Goal: Transaction & Acquisition: Purchase product/service

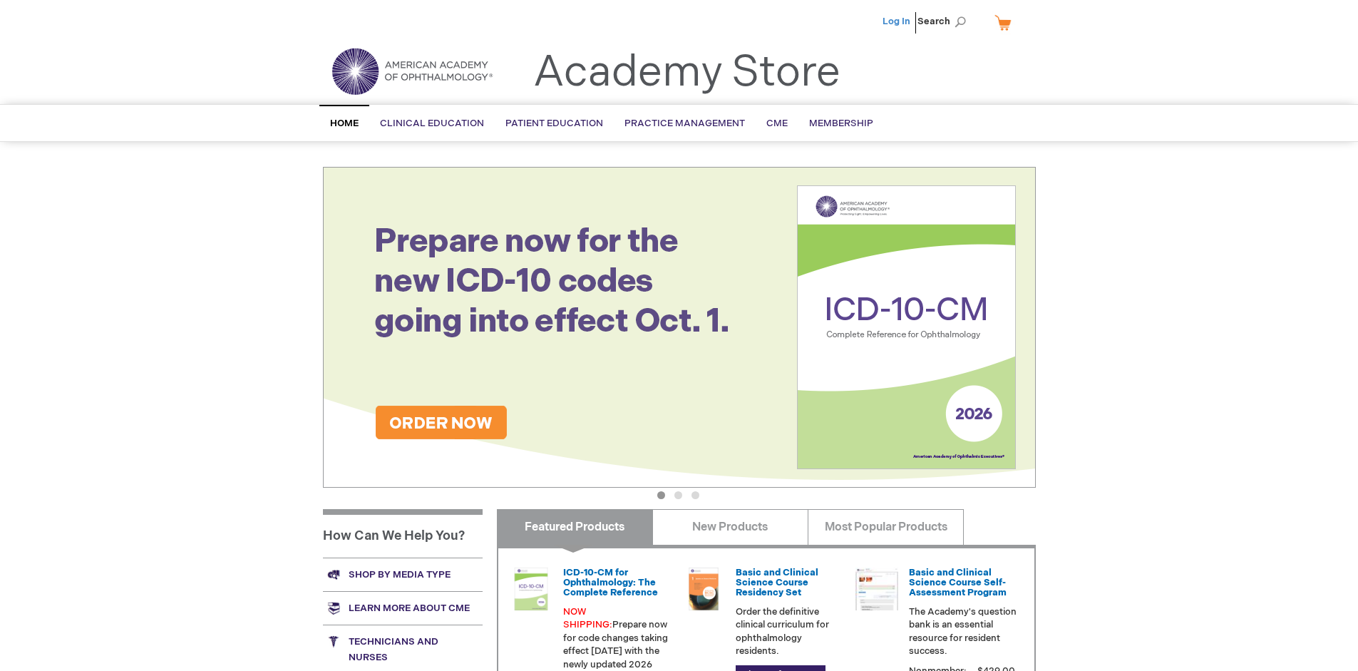
click at [898, 21] on link "Log In" at bounding box center [897, 21] width 28 height 11
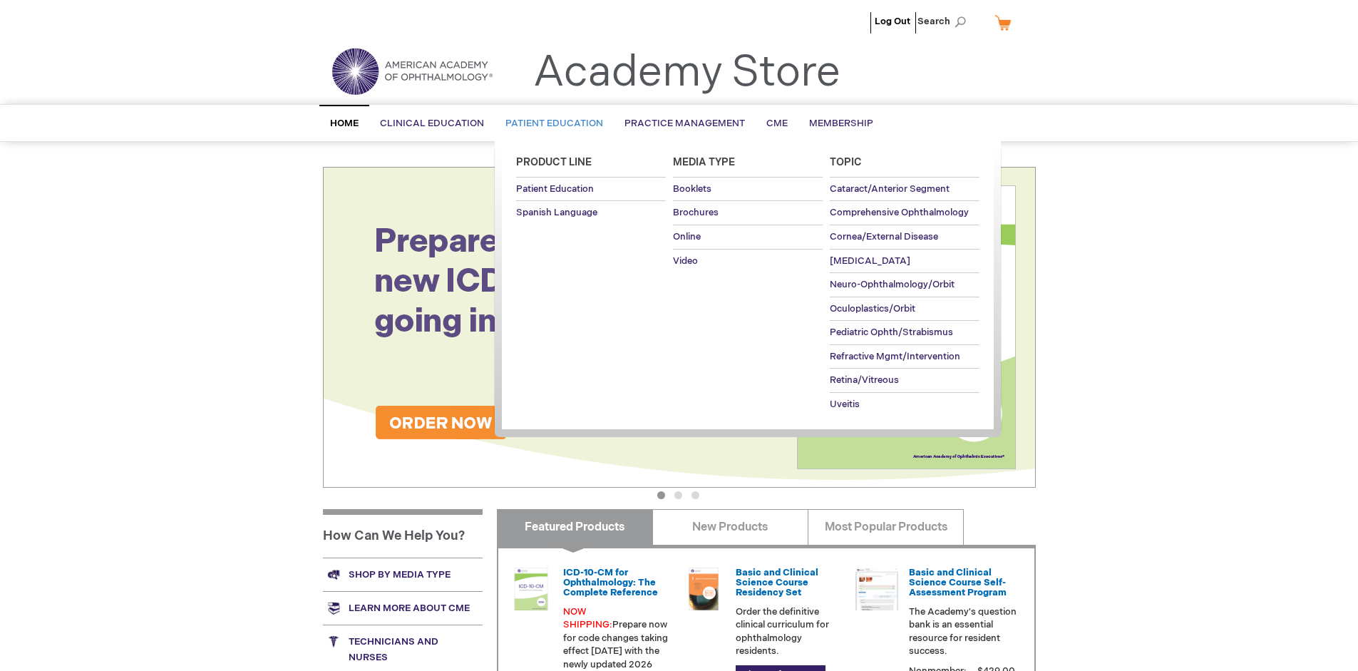
click at [551, 123] on span "Patient Education" at bounding box center [555, 123] width 98 height 11
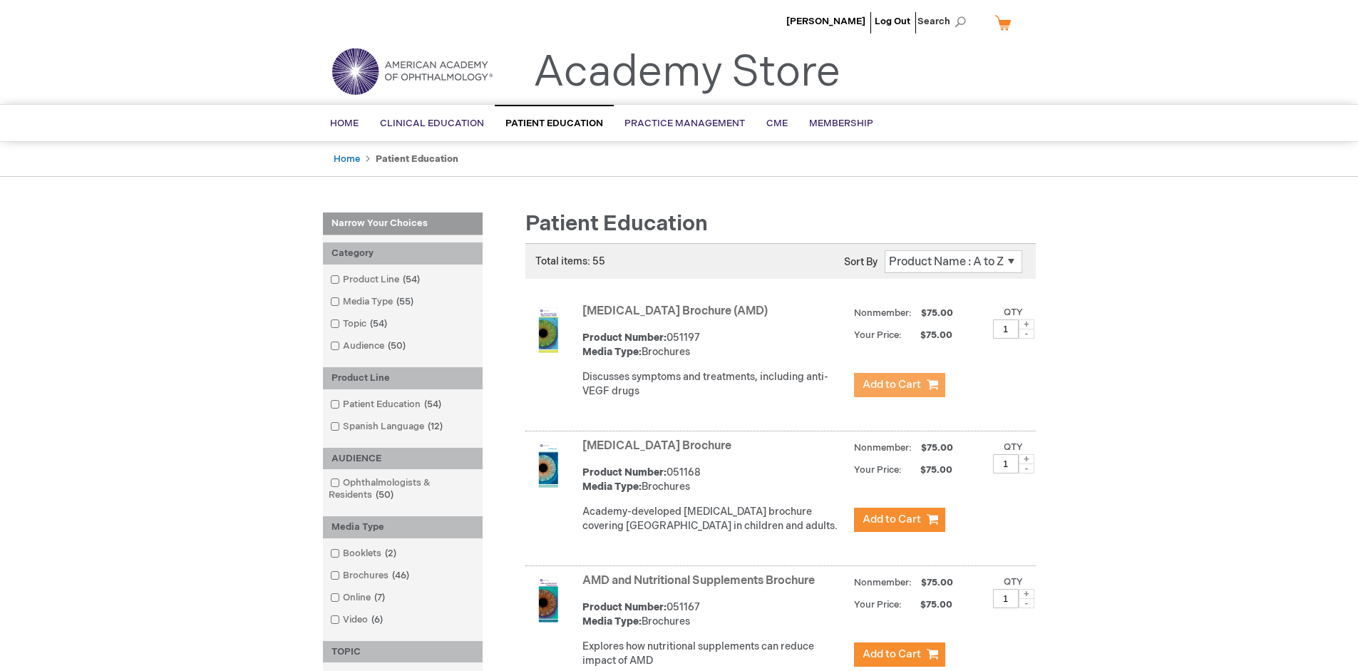
click at [899, 385] on span "Add to Cart" at bounding box center [892, 385] width 58 height 14
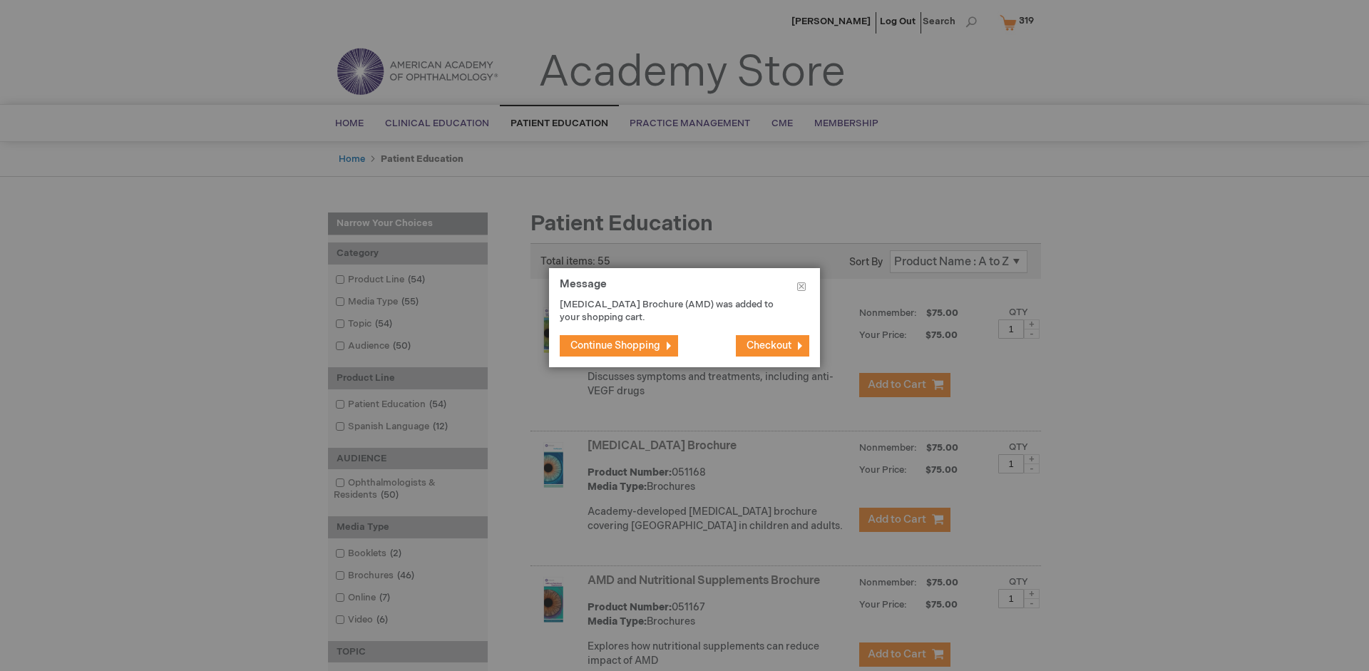
click at [615, 345] on span "Continue Shopping" at bounding box center [615, 345] width 90 height 12
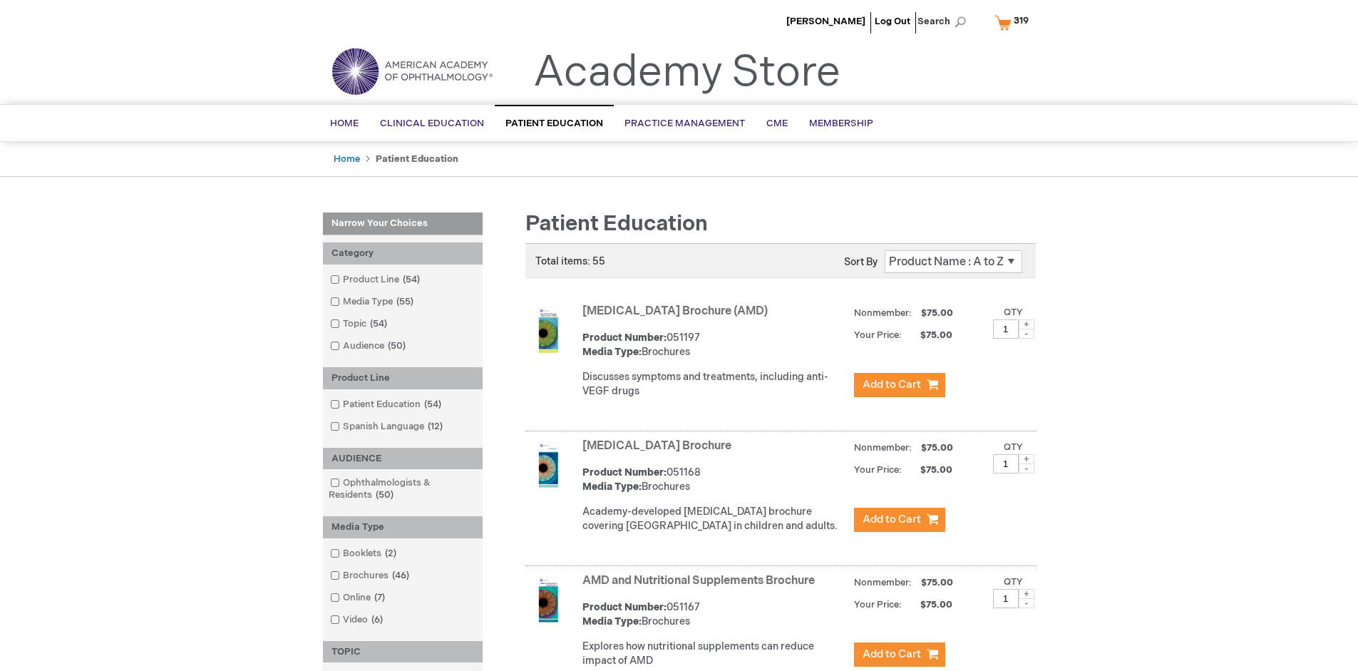
click at [702, 588] on link "AMD and Nutritional Supplements Brochure" at bounding box center [699, 581] width 232 height 14
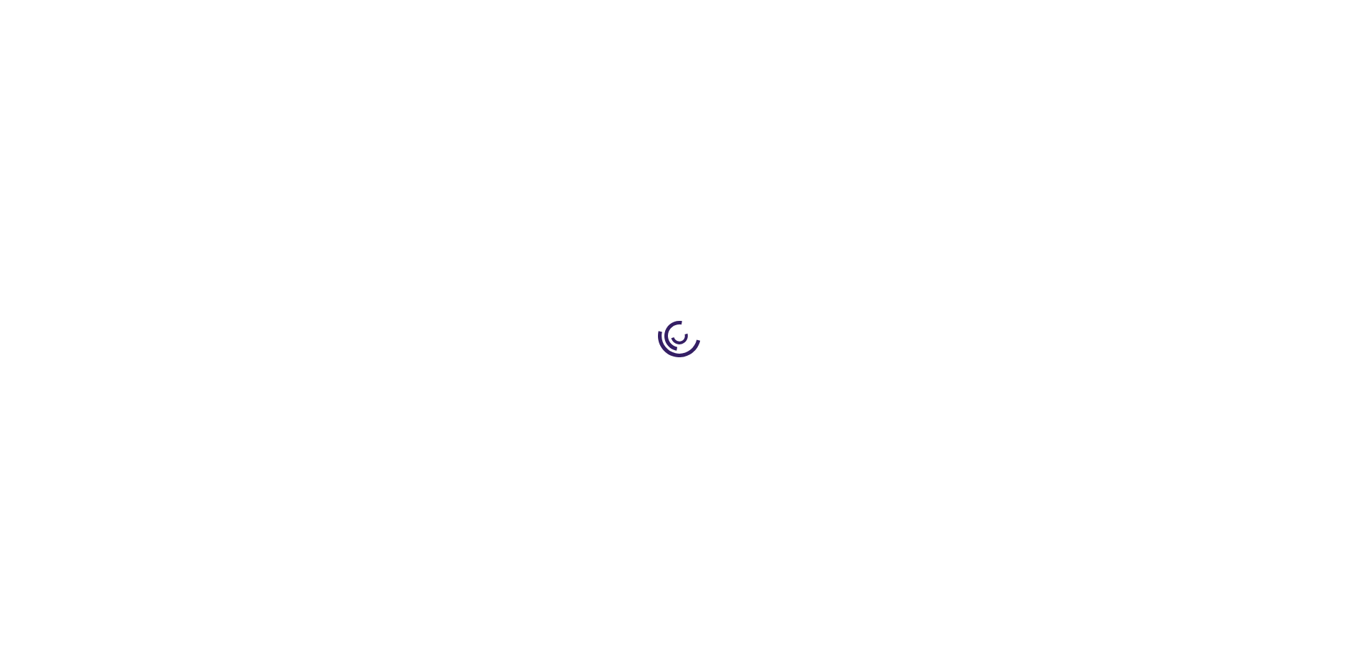
type input "1"
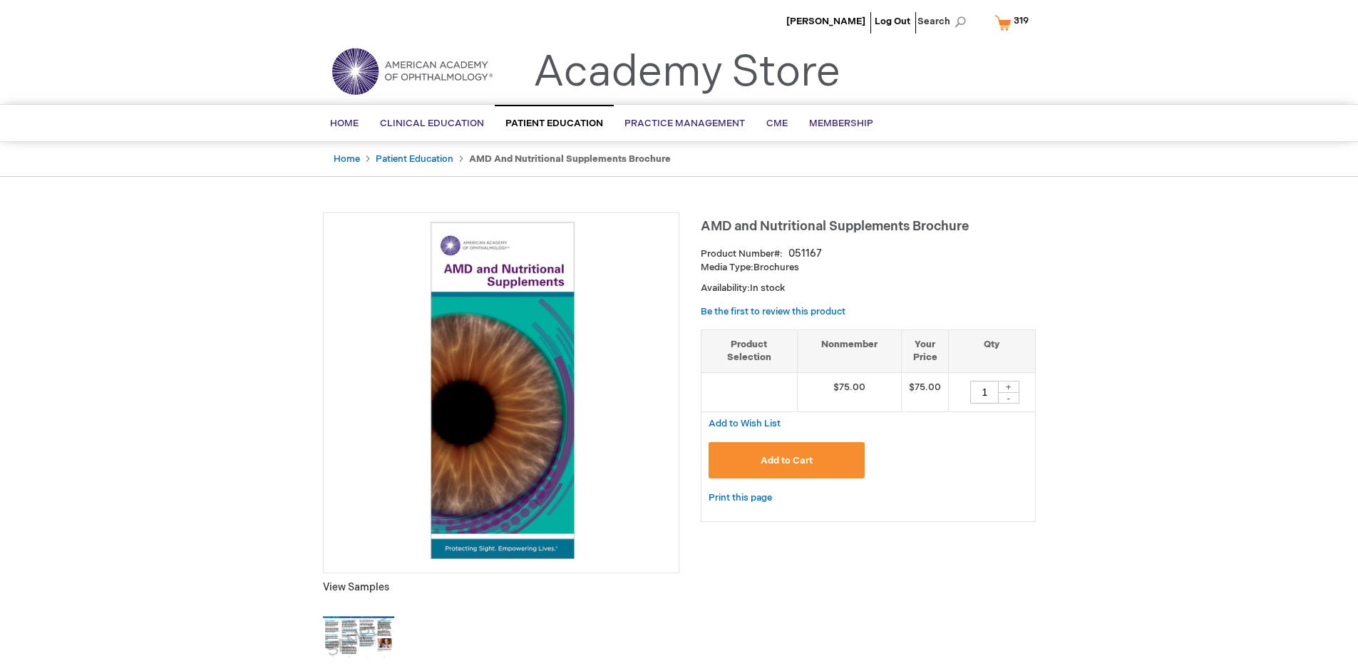
click at [787, 460] on span "Add to Cart" at bounding box center [787, 460] width 52 height 11
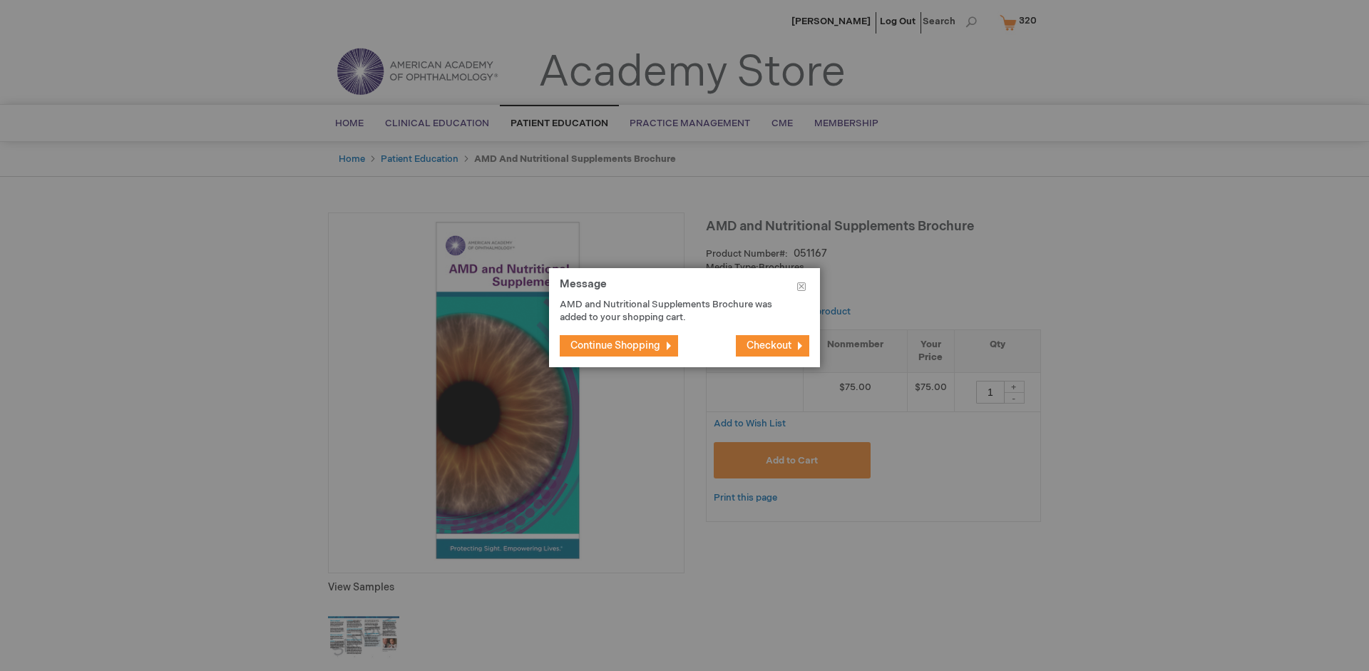
click at [615, 345] on span "Continue Shopping" at bounding box center [615, 345] width 90 height 12
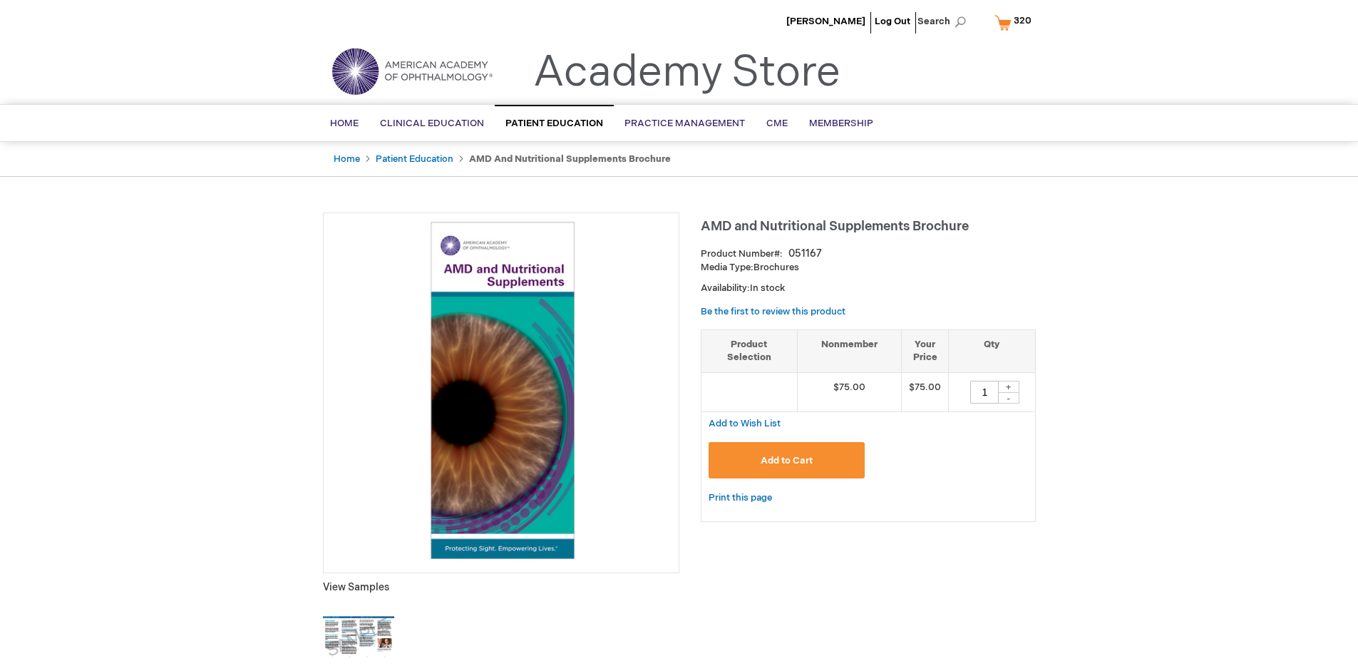
click at [1015, 22] on span "320" at bounding box center [1023, 20] width 18 height 11
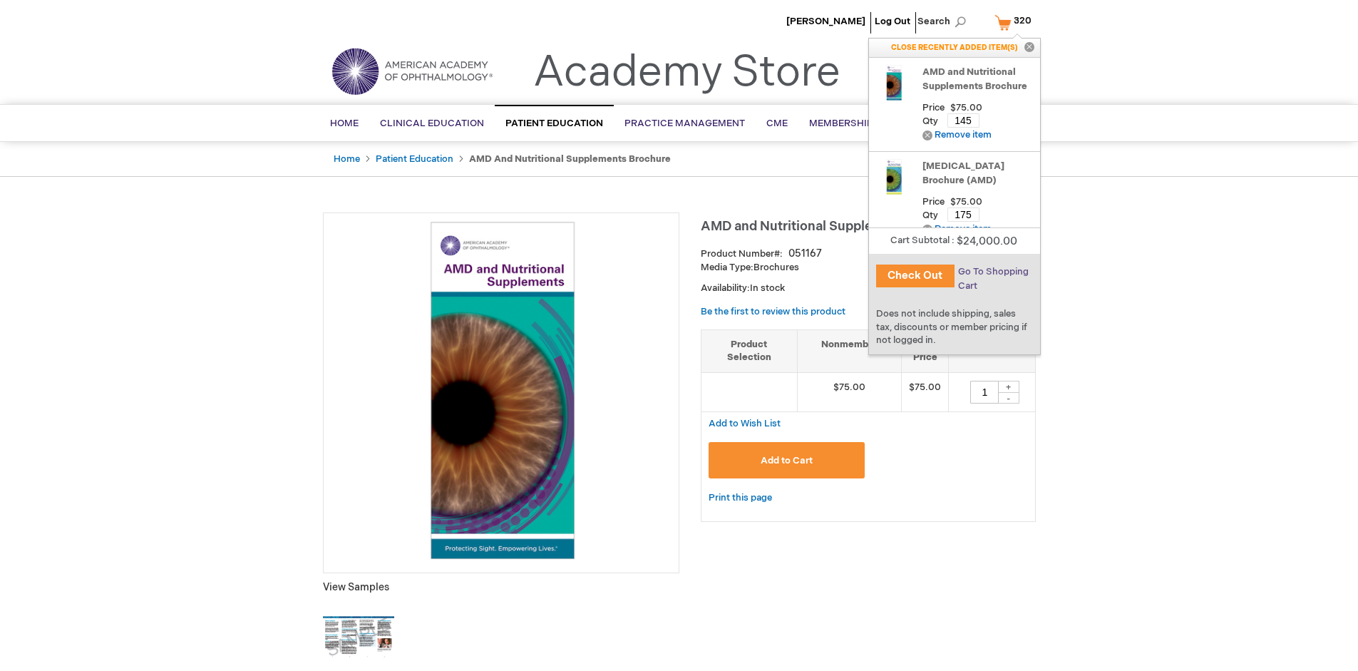
click at [992, 272] on span "Go To Shopping Cart" at bounding box center [993, 279] width 71 height 26
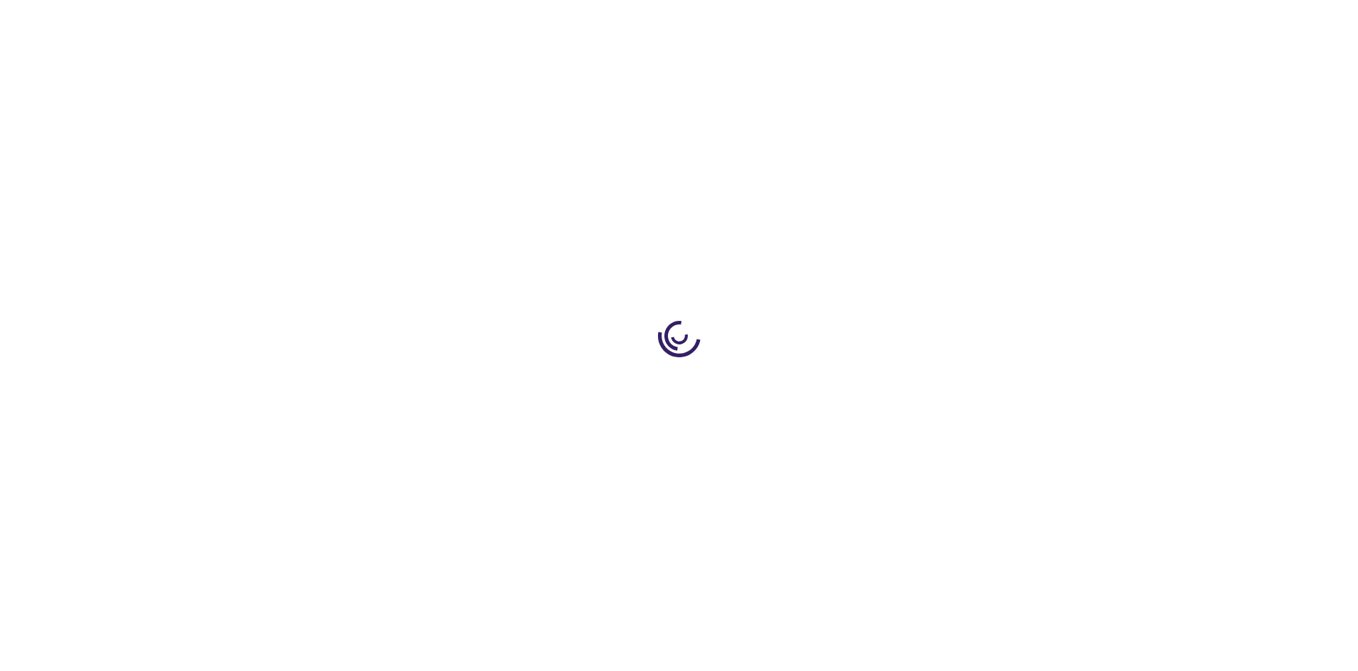
select select "US"
select select "41"
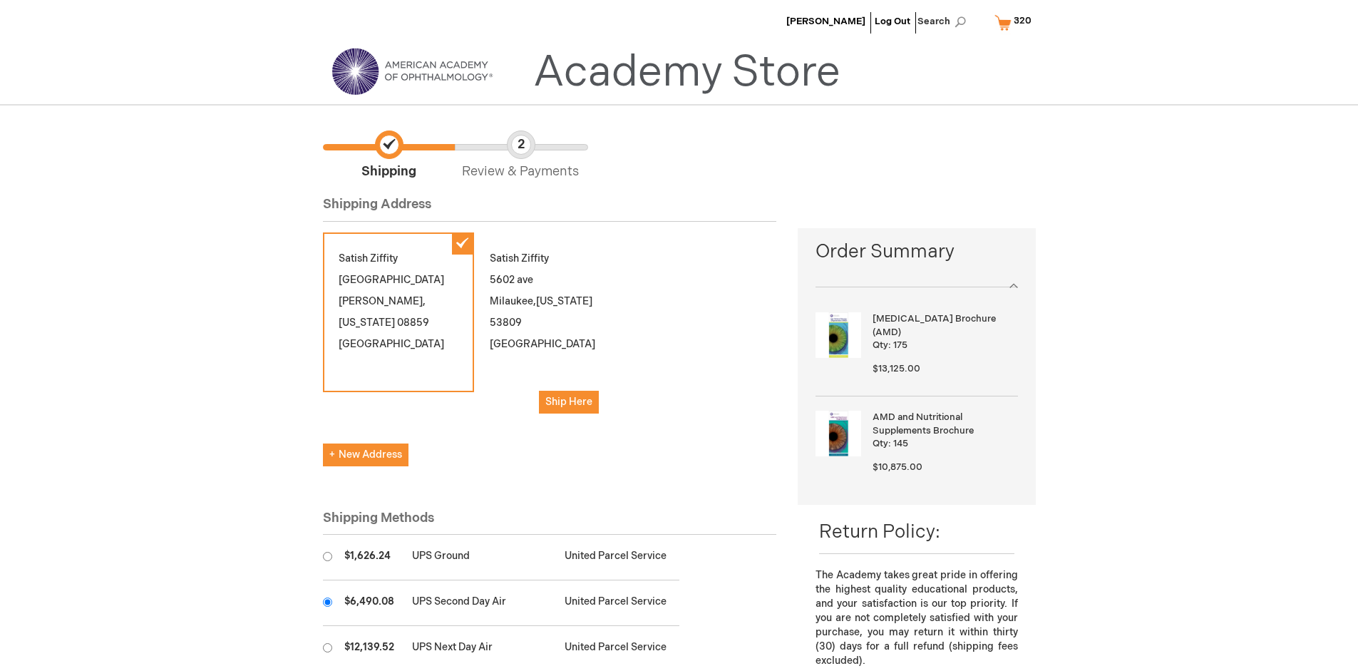
click at [327, 602] on input "radio" at bounding box center [327, 602] width 9 height 9
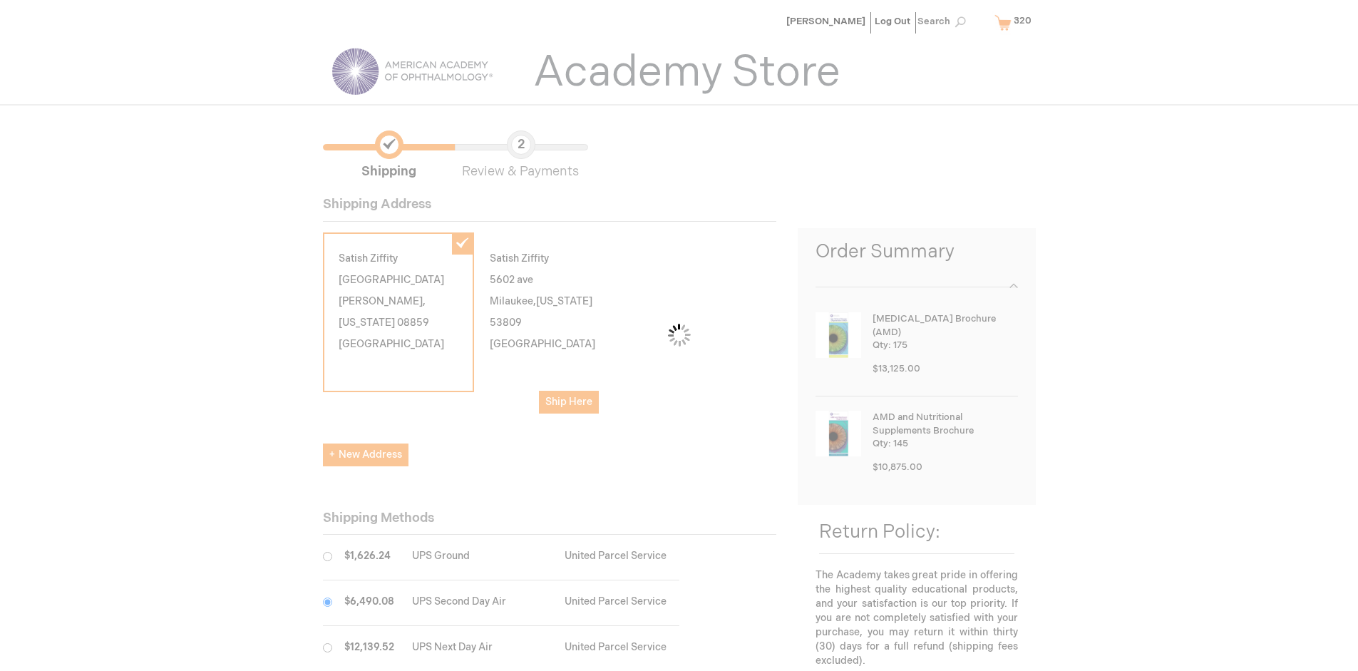
scroll to position [71, 0]
